Goal: Task Accomplishment & Management: Manage account settings

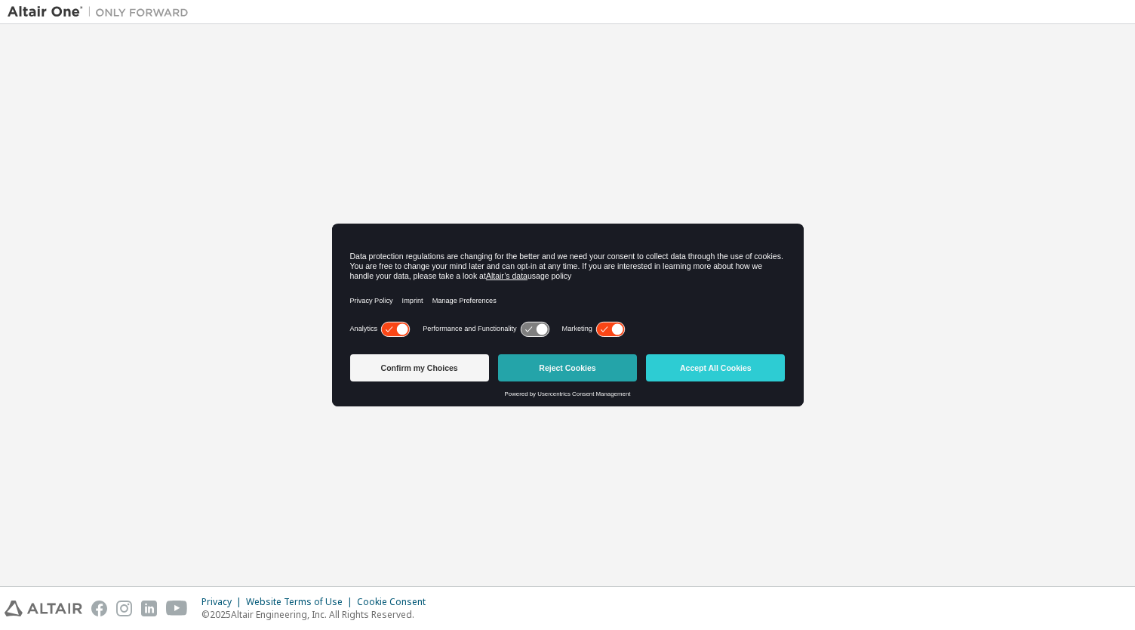
click at [554, 369] on button "Reject Cookies" at bounding box center [567, 367] width 139 height 27
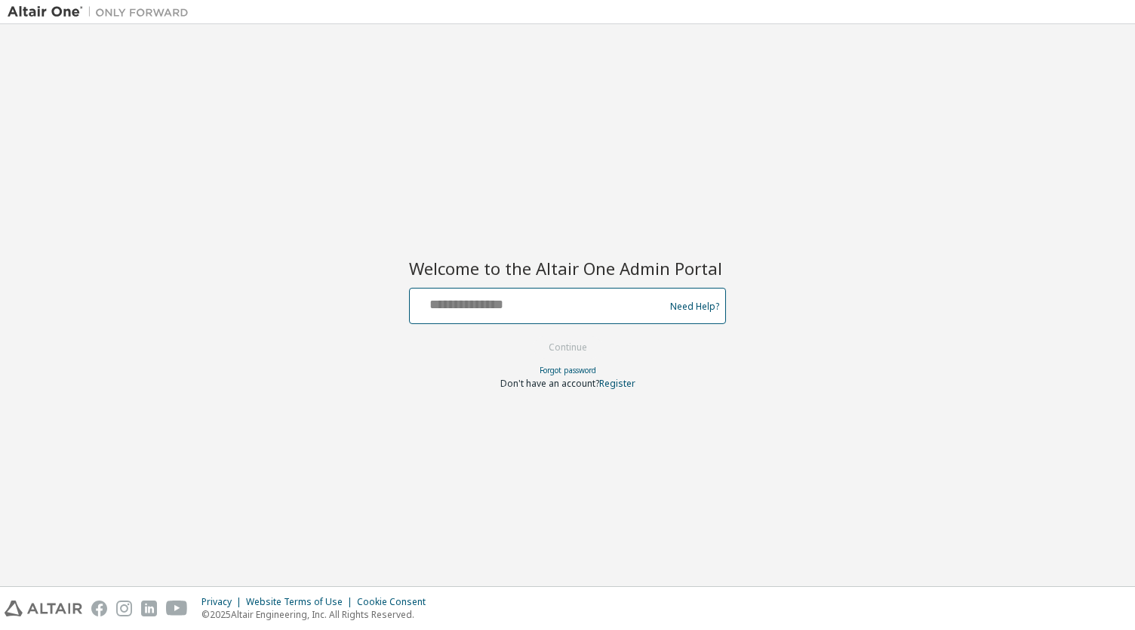
click at [495, 310] on input "text" at bounding box center [539, 302] width 247 height 22
type input "**********"
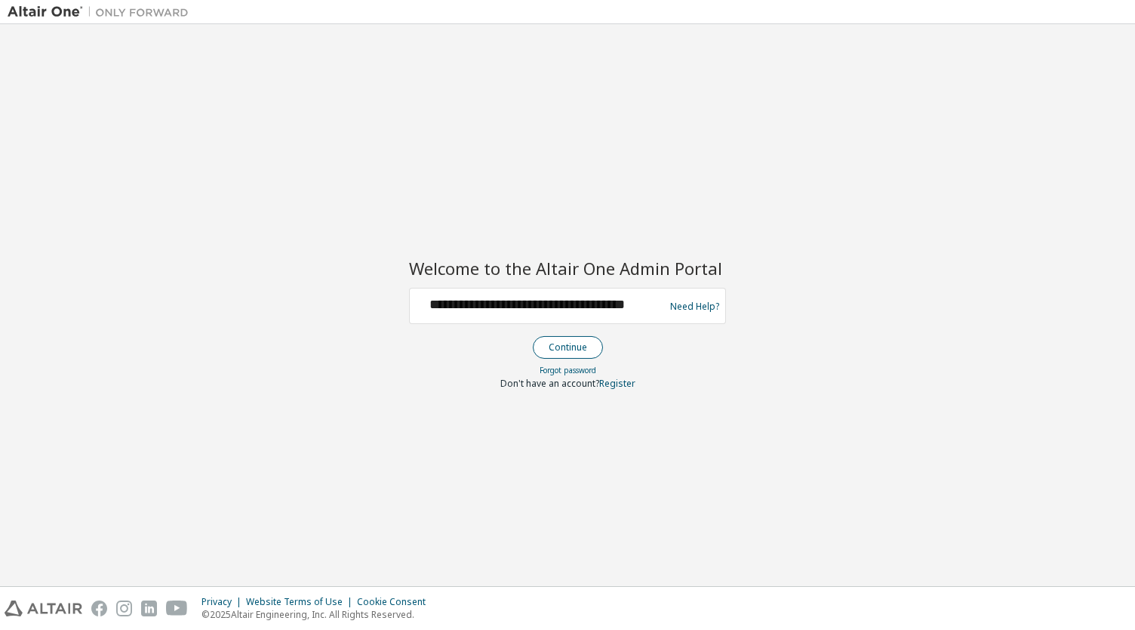
click at [556, 348] on button "Continue" at bounding box center [568, 347] width 70 height 23
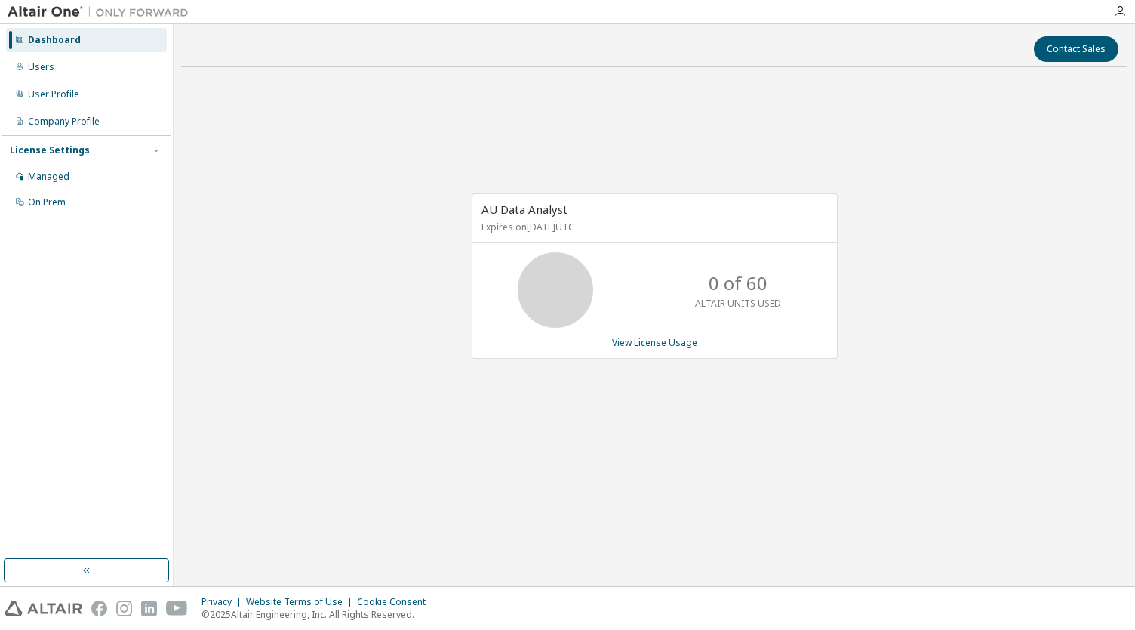
click at [452, 138] on div "AU Data Analyst Expires on February 28, 2026 UTC 0 of 60 ALTAIR UNITS USED View…" at bounding box center [654, 283] width 947 height 409
click at [103, 93] on div "User Profile" at bounding box center [86, 94] width 161 height 24
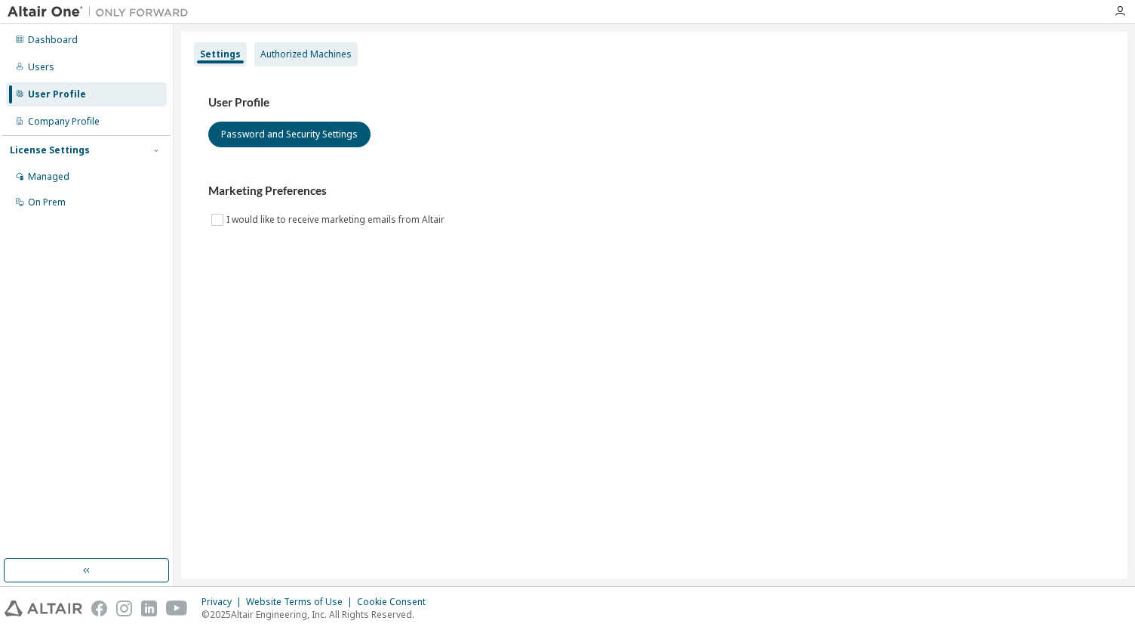
click at [300, 53] on div "Authorized Machines" at bounding box center [305, 54] width 91 height 12
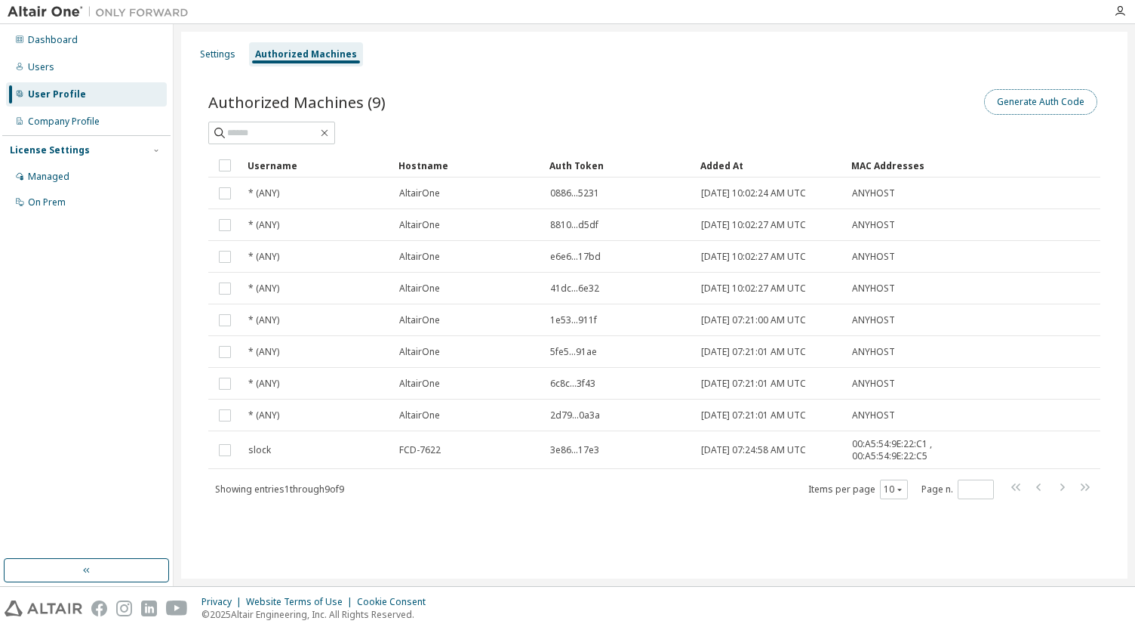
click at [1018, 109] on button "Generate Auth Code" at bounding box center [1040, 102] width 113 height 26
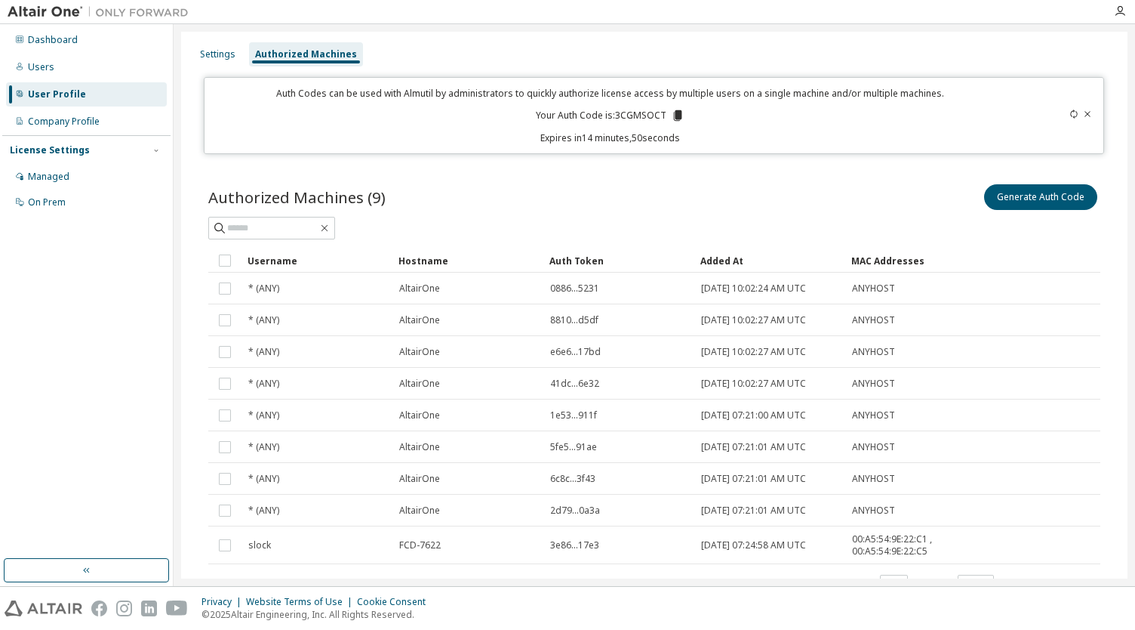
click at [663, 117] on p "Your Auth Code is: 3CGMSOCT" at bounding box center [610, 116] width 149 height 14
drag, startPoint x: 663, startPoint y: 117, endPoint x: 616, endPoint y: 116, distance: 46.8
click at [616, 116] on p "Your Auth Code is: 3CGMSOCT" at bounding box center [610, 116] width 149 height 14
copy p "3CGMSOCT"
click at [688, 196] on div "Generate Auth Code" at bounding box center [878, 197] width 446 height 32
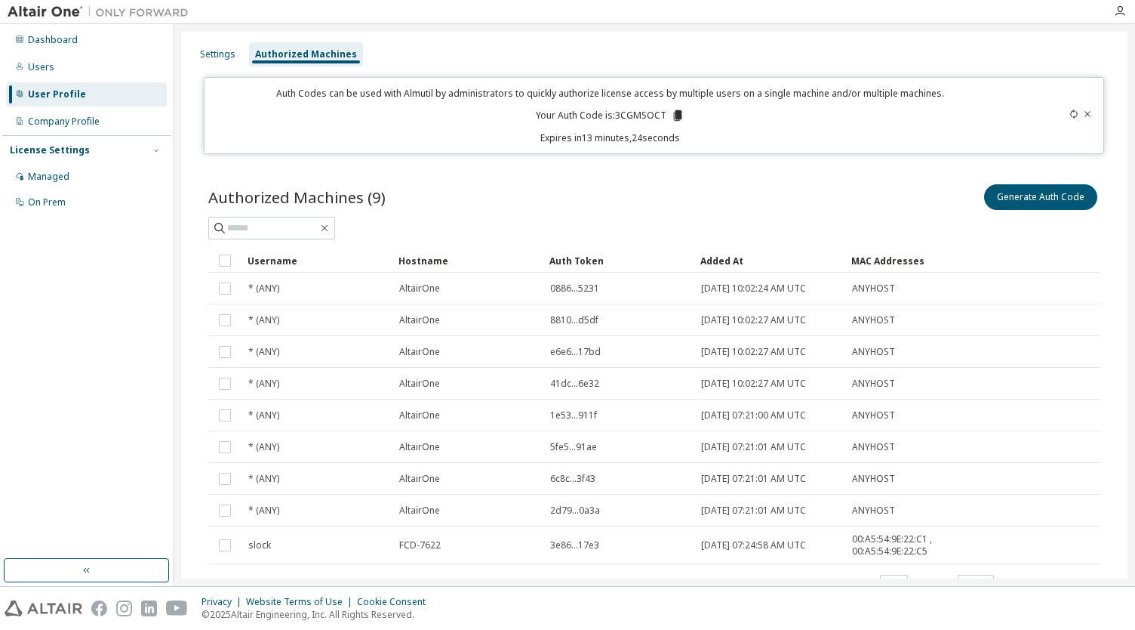
click at [183, 97] on div "Settings Authorized Machines Auth Codes can be used with Almutil by administrat…" at bounding box center [654, 337] width 947 height 611
click at [109, 69] on div "Users" at bounding box center [86, 67] width 161 height 24
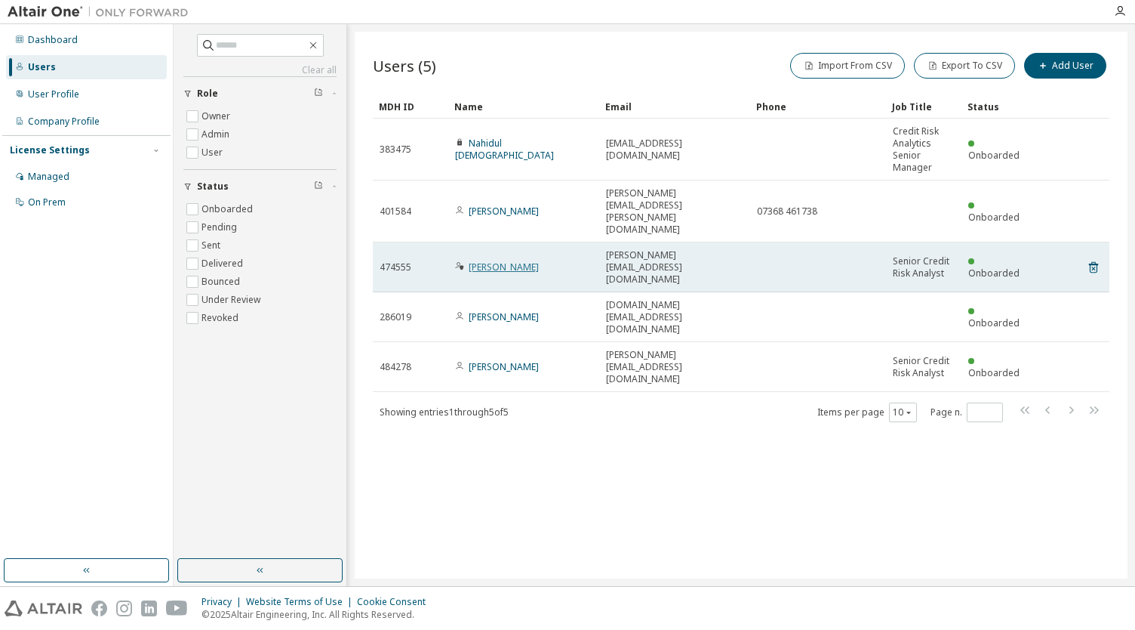
click at [495, 260] on link "Steven Lock" at bounding box center [504, 266] width 70 height 13
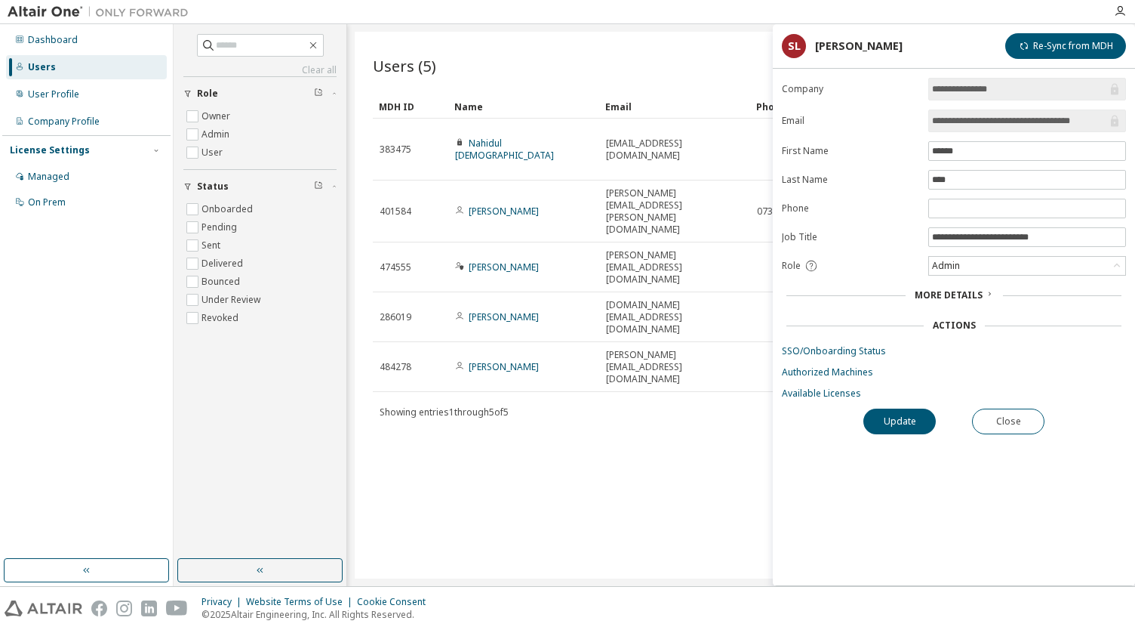
click at [507, 415] on div "Users (5) Import From CSV Export To CSV Add User Clear Load Save Save As Field …" at bounding box center [741, 305] width 773 height 547
click at [802, 368] on link "Authorized Machines" at bounding box center [954, 372] width 344 height 12
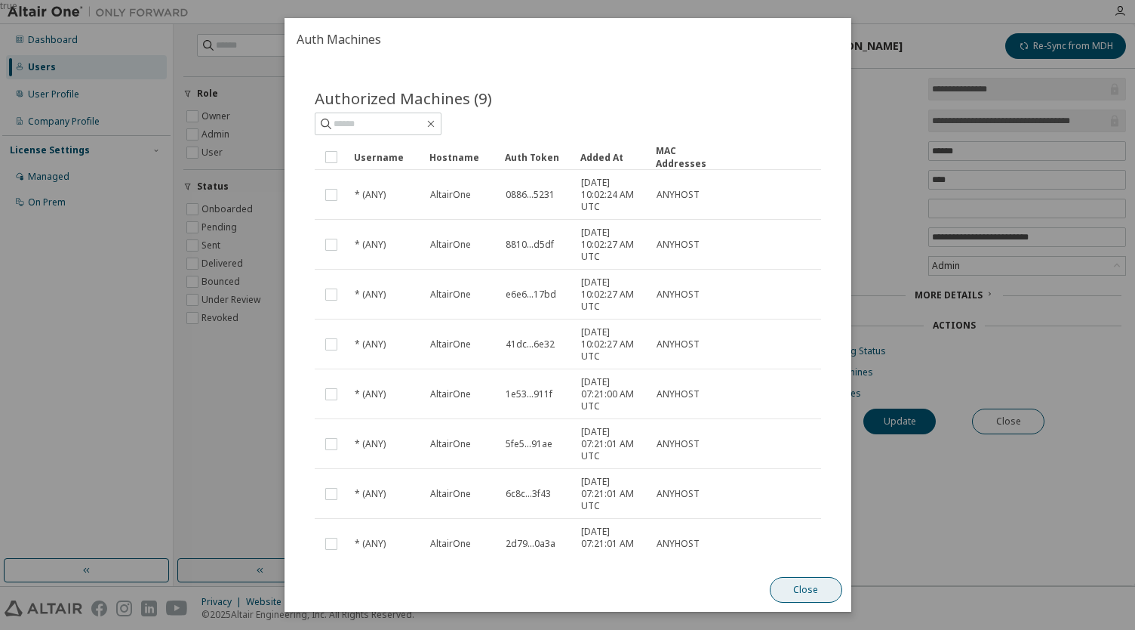
click at [796, 593] on button "Close" at bounding box center [805, 590] width 72 height 26
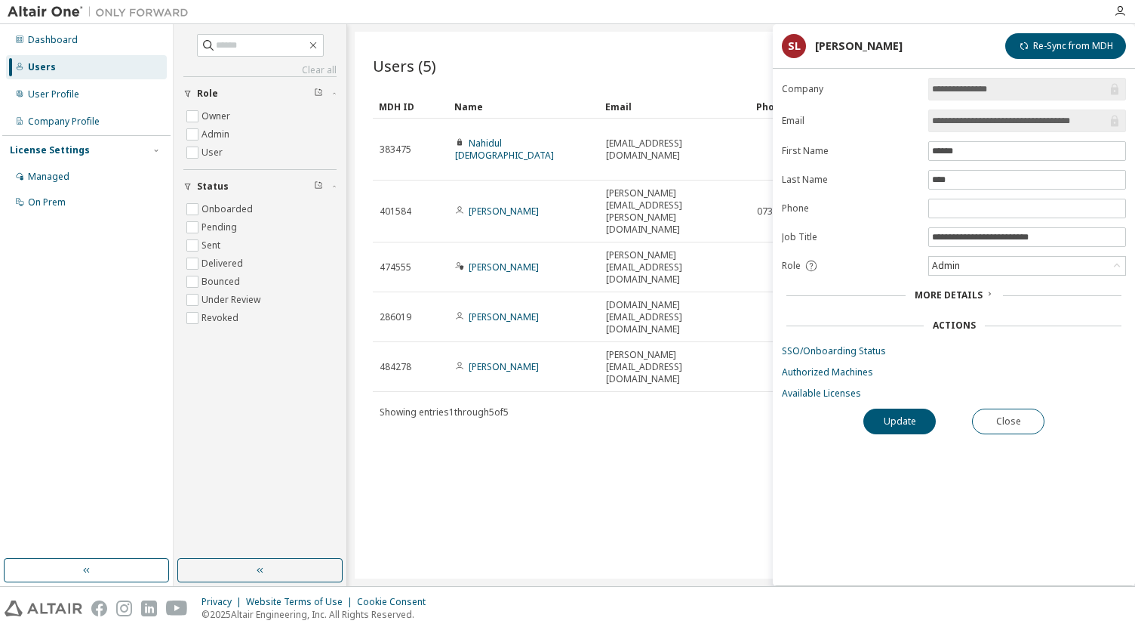
click at [525, 393] on div "Users (5) Import From CSV Export To CSV Add User Clear Load Save Save As Field …" at bounding box center [741, 305] width 773 height 547
click at [87, 38] on div "Dashboard" at bounding box center [86, 40] width 161 height 24
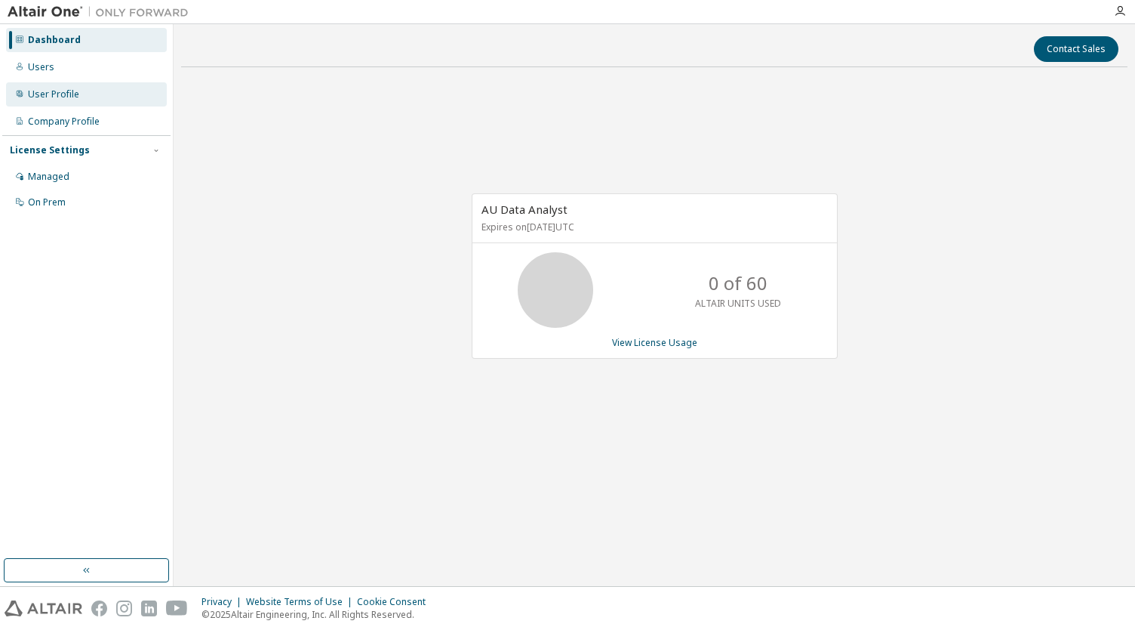
click at [89, 93] on div "User Profile" at bounding box center [86, 94] width 161 height 24
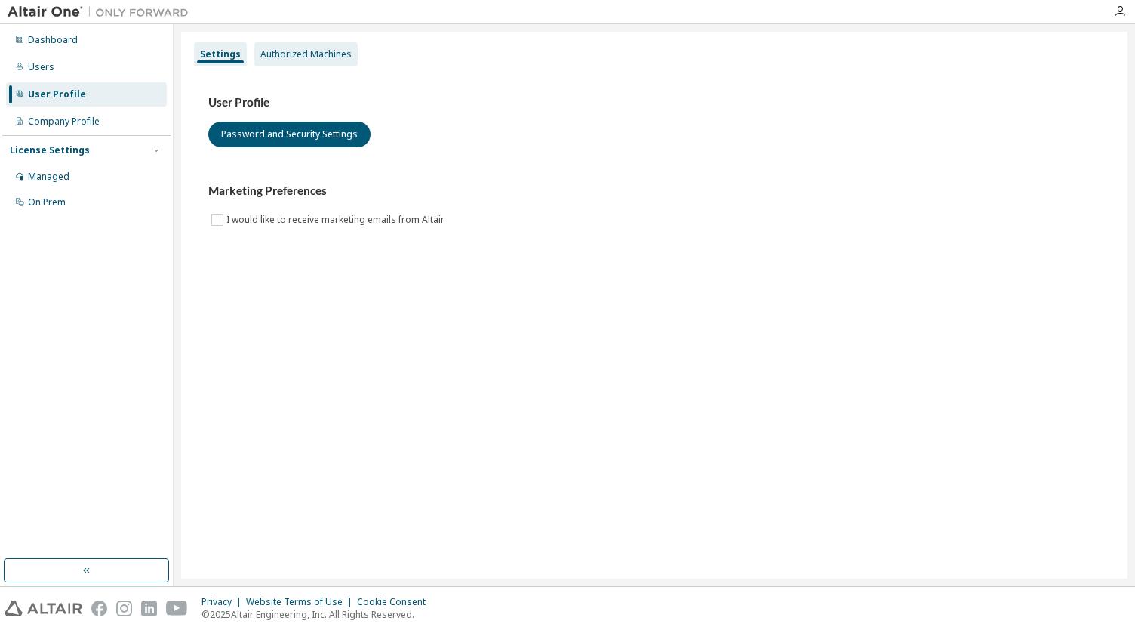
click at [285, 50] on div "Authorized Machines" at bounding box center [305, 54] width 91 height 12
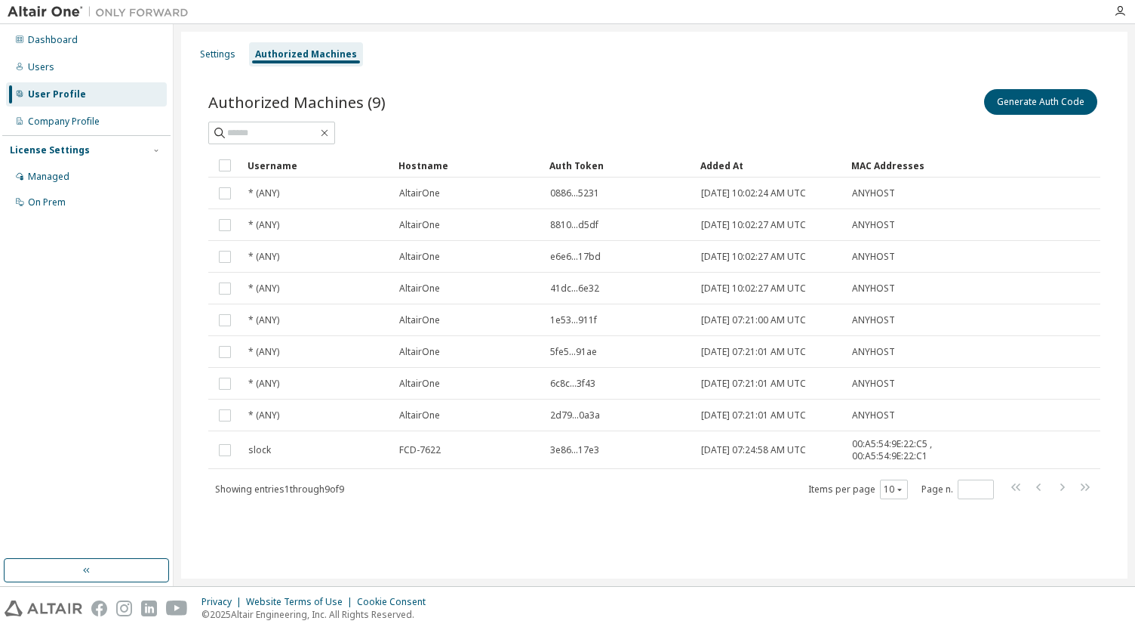
click at [476, 96] on div "Authorized Machines (9) Generate Auth Code" at bounding box center [654, 102] width 892 height 32
click at [660, 143] on div at bounding box center [654, 133] width 892 height 23
click at [76, 171] on div "Managed" at bounding box center [86, 177] width 161 height 24
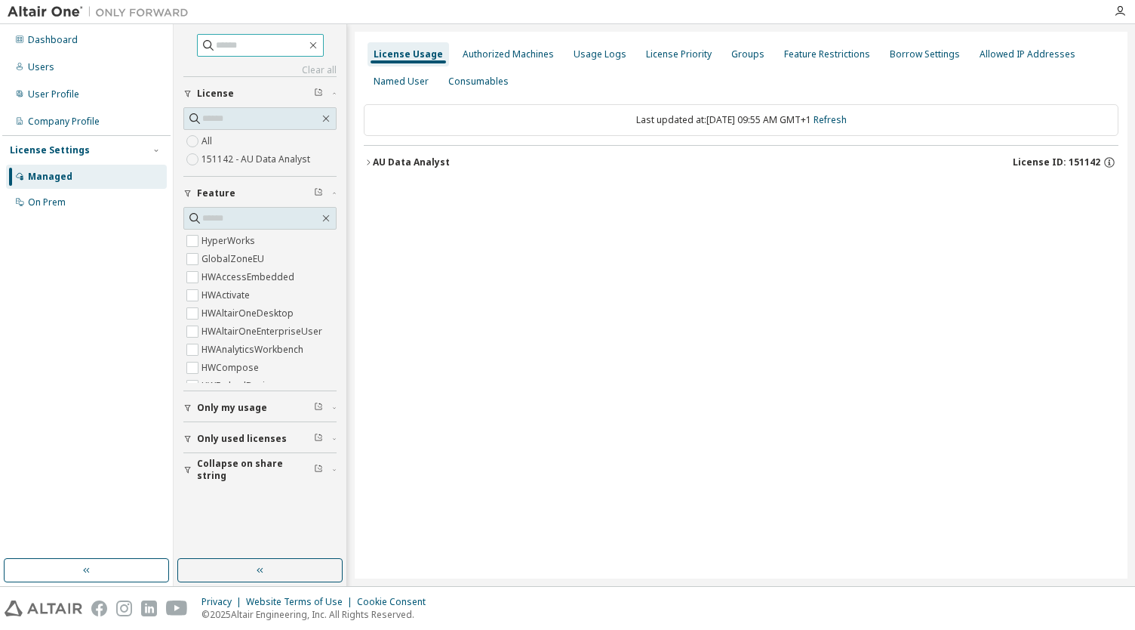
click at [229, 42] on input "text" at bounding box center [261, 45] width 91 height 15
click at [203, 45] on icon at bounding box center [208, 45] width 11 height 11
click at [240, 42] on input "*******" at bounding box center [261, 45] width 91 height 15
type input "*"
click at [82, 101] on div "User Profile" at bounding box center [86, 94] width 161 height 24
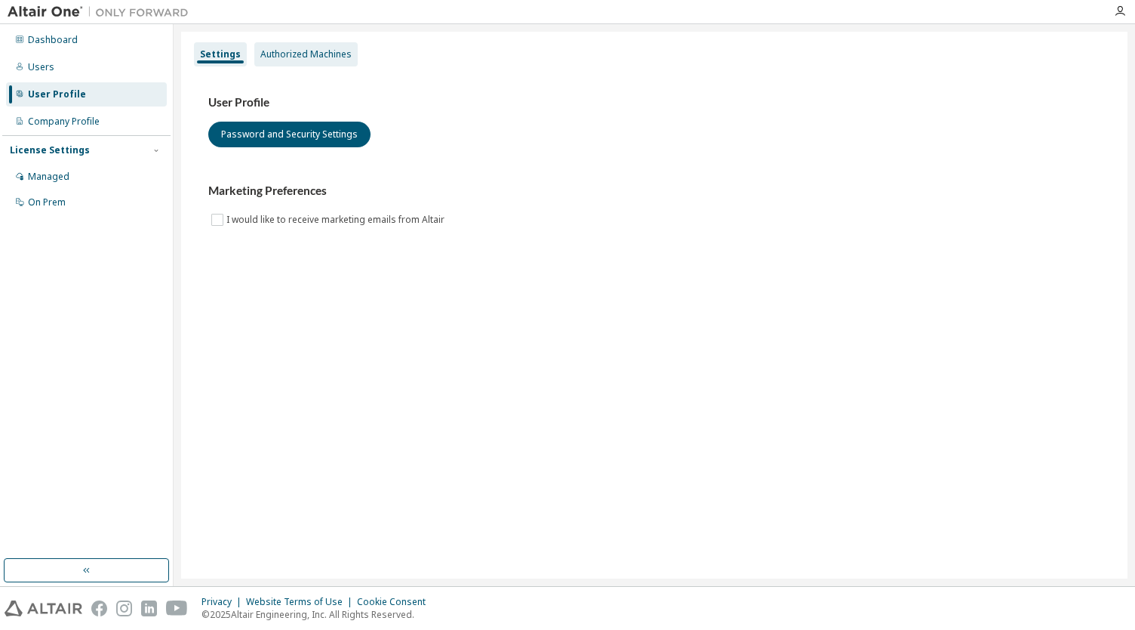
click at [273, 58] on div "Authorized Machines" at bounding box center [305, 54] width 91 height 12
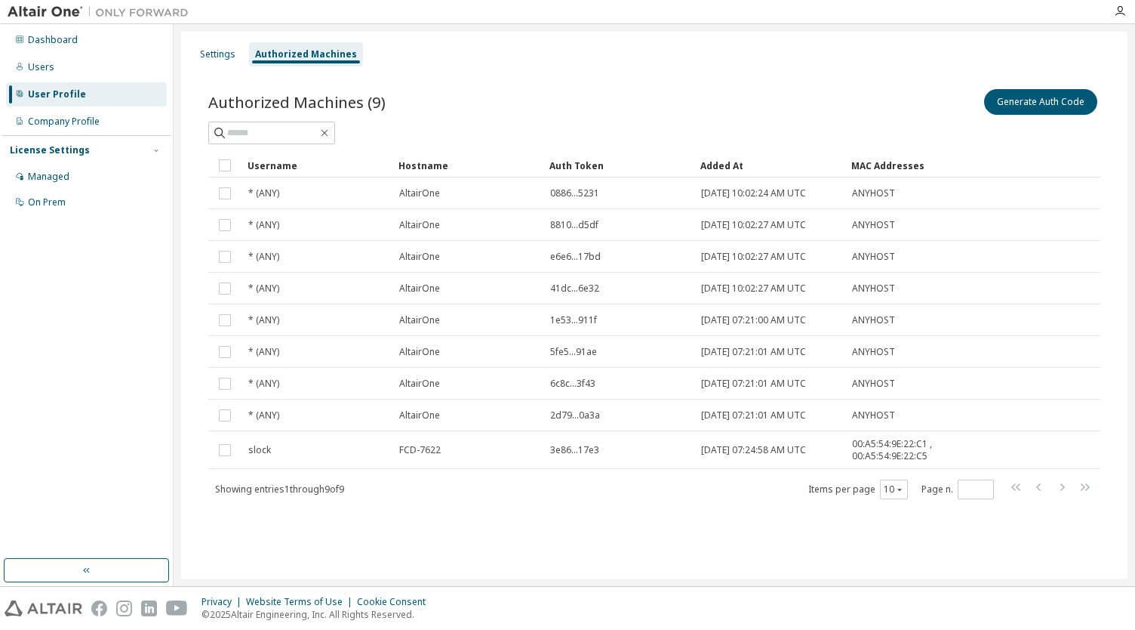
click at [441, 75] on div "Authorized Machines (9) Generate Auth Code Clear Load Save Save As Field Operat…" at bounding box center [654, 303] width 929 height 471
